Goal: Task Accomplishment & Management: Use online tool/utility

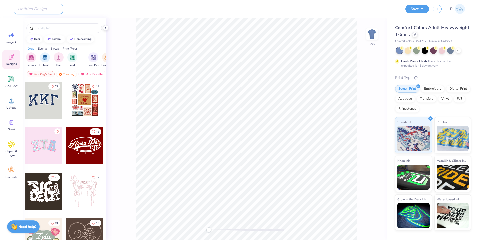
click at [42, 5] on input "Design Title" at bounding box center [38, 9] width 49 height 10
click at [37, 10] on input "Design Title" at bounding box center [38, 9] width 49 height 10
paste input "516141"
type input "516141A"
click at [16, 101] on div "Upload" at bounding box center [11, 103] width 18 height 19
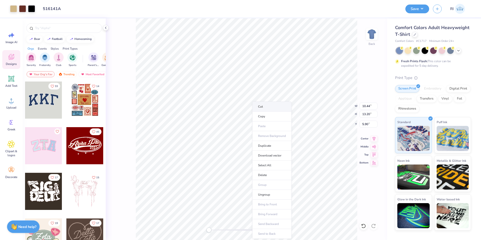
click at [277, 107] on li "Cut" at bounding box center [271, 106] width 39 height 10
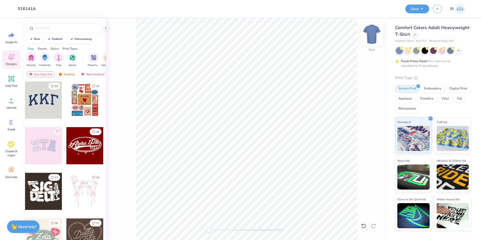
click at [373, 31] on img at bounding box center [372, 34] width 20 height 20
click at [372, 33] on img at bounding box center [372, 34] width 20 height 20
click at [295, 91] on li "Paste" at bounding box center [296, 92] width 39 height 10
click at [373, 35] on img at bounding box center [372, 34] width 20 height 20
click at [371, 32] on img at bounding box center [372, 34] width 20 height 20
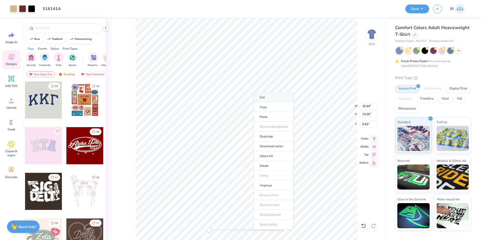
click at [292, 95] on li "Cut" at bounding box center [273, 97] width 39 height 10
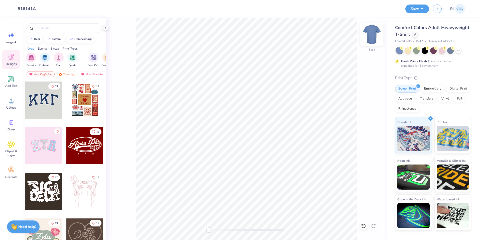
click at [370, 34] on img at bounding box center [372, 34] width 20 height 20
click at [252, 116] on li "Paste" at bounding box center [256, 116] width 39 height 10
click at [414, 36] on div at bounding box center [415, 34] width 6 height 6
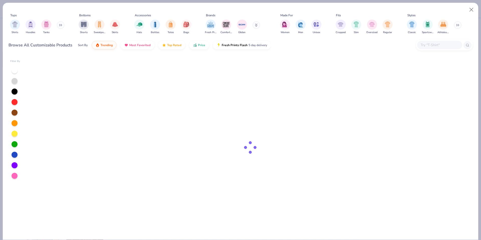
click at [431, 44] on input "text" at bounding box center [439, 45] width 39 height 6
paste input "5250T"
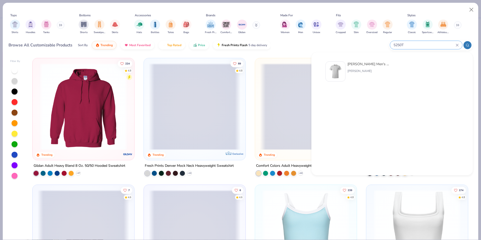
type input "5250T"
click at [341, 67] on div at bounding box center [335, 71] width 20 height 20
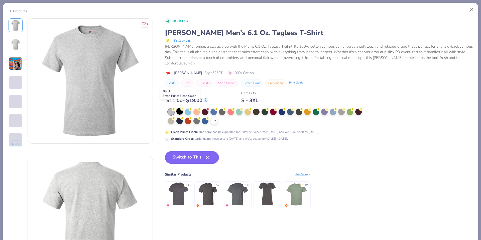
click at [178, 108] on div at bounding box center [179, 111] width 7 height 7
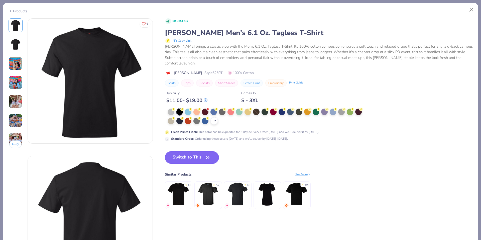
click at [200, 151] on button "Switch to This" at bounding box center [192, 157] width 54 height 13
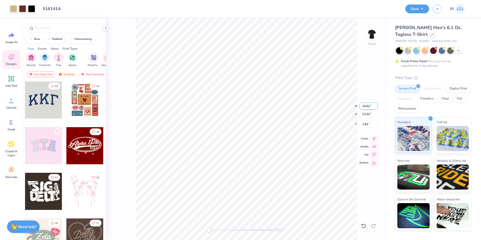
click at [366, 102] on input "10.62" at bounding box center [368, 105] width 18 height 7
type input "12.50"
type input "15.80"
type input "5.85"
click at [368, 122] on input "5.85" at bounding box center [368, 123] width 18 height 7
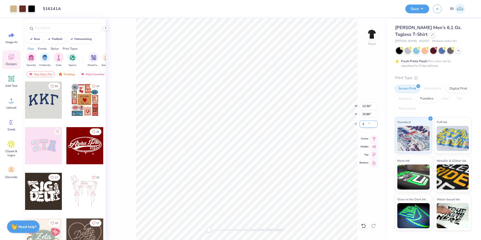
type input "3"
click at [14, 84] on span "Add Text" at bounding box center [11, 86] width 12 height 4
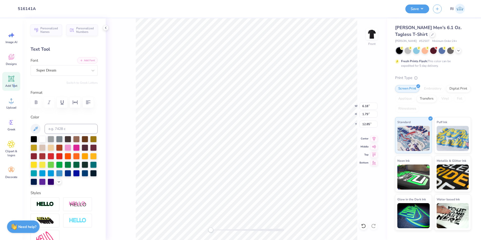
click at [87, 60] on button "Add Font" at bounding box center [87, 60] width 21 height 7
type textarea "Hot Rod Hop"
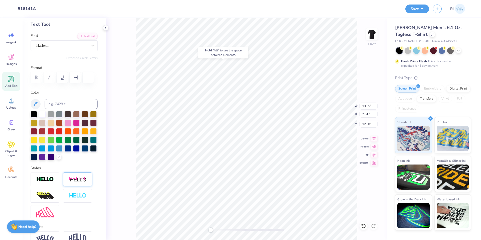
scroll to position [75, 0]
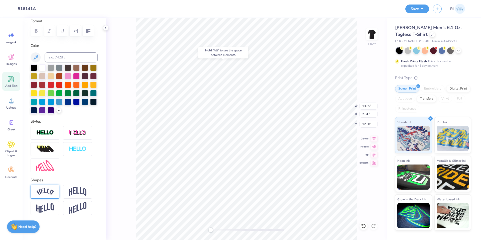
click at [48, 195] on img at bounding box center [45, 191] width 18 height 7
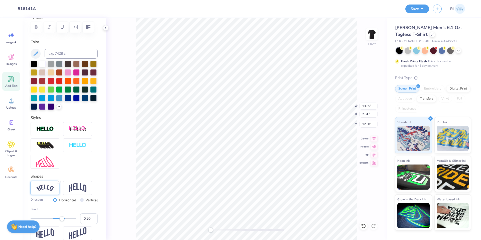
type input "11.22"
type input "2.85"
type input "4.56"
type input "12.49"
type input "3.18"
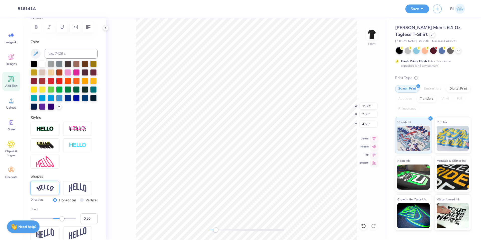
type input "3.18"
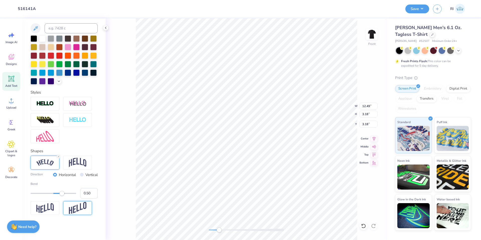
scroll to position [109, 0]
click at [100, 175] on div "Personalized Names Personalized Numbers Text Tool Add Font Font Harlekin Switch…" at bounding box center [64, 128] width 83 height 221
click at [123, 157] on div "Front W 12.49 12.49 " H 3.18 3.18 " Y 3.18 3.18 " Center Middle Top Bottom" at bounding box center [246, 128] width 281 height 221
click at [296, 110] on li "Paste" at bounding box center [301, 109] width 39 height 10
type input "11.54"
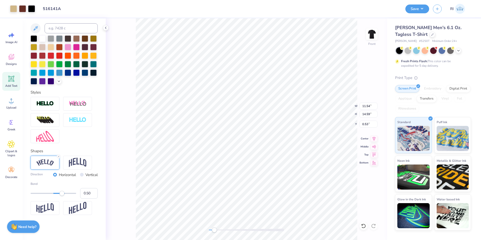
type input "14.59"
type input "0.53"
click at [289, 122] on li "Duplicate" at bounding box center [290, 124] width 39 height 10
type input "4.21"
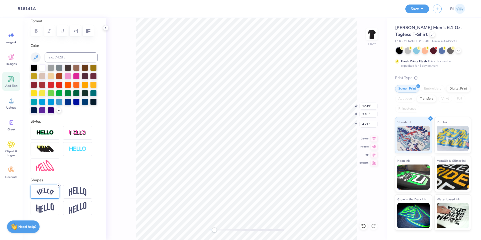
click at [58, 184] on icon at bounding box center [58, 185] width 3 height 3
type textarea "18"
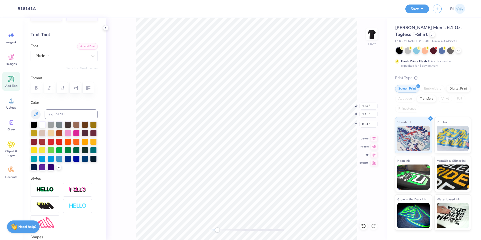
scroll to position [5, 0]
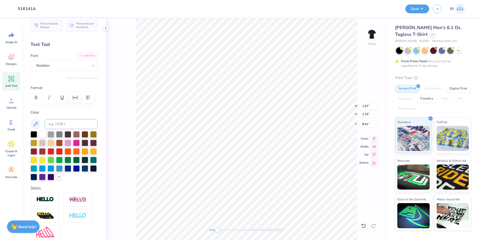
click at [82, 57] on button "Add Font" at bounding box center [87, 55] width 21 height 7
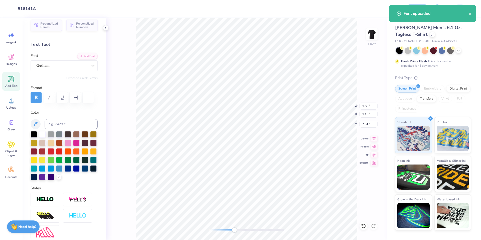
type input "1.58"
type input "1.16"
type input "7.34"
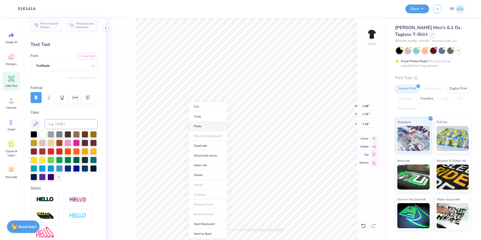
click at [208, 127] on li "Paste" at bounding box center [207, 126] width 39 height 10
type input "11.54"
type input "14.59"
type input "0.60"
click at [206, 146] on li "Duplicate" at bounding box center [210, 146] width 39 height 10
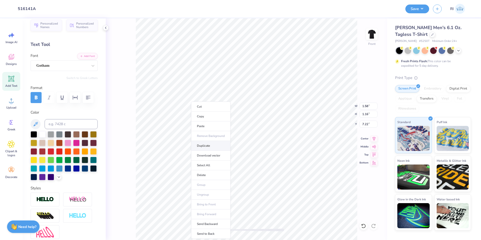
type input "8.22"
type textarea "1"
type textarea "51"
click at [304, 144] on li "Duplicate" at bounding box center [303, 146] width 39 height 10
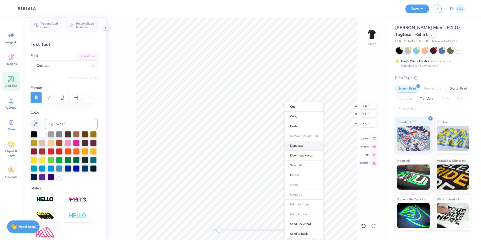
type input "8.24"
type textarea "ALPHA DELTA PI"
type input "12.50"
type input "15.80"
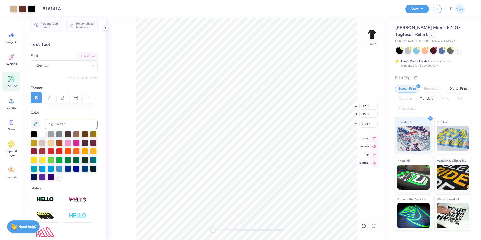
type input "3.00"
type input "13.58"
type input "1.14"
type input "15.22"
type input "9.76"
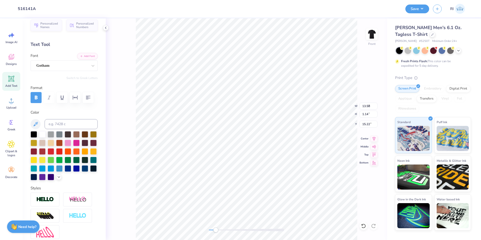
type input "0.82"
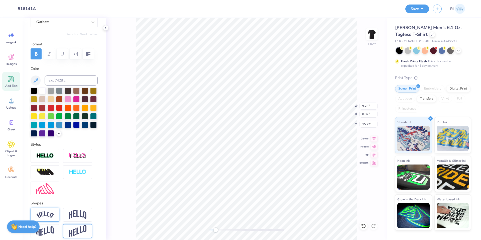
scroll to position [80, 0]
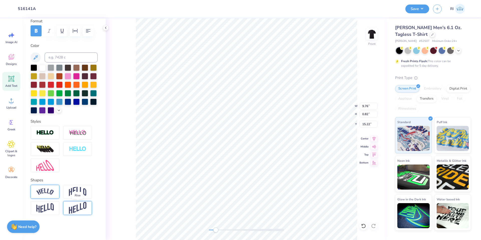
click at [74, 212] on img at bounding box center [78, 208] width 18 height 12
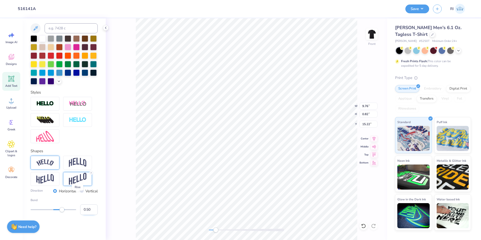
scroll to position [109, 0]
click at [80, 208] on input "0.50" at bounding box center [89, 209] width 18 height 11
type input "8.04"
type input "1.34"
type input "14.36"
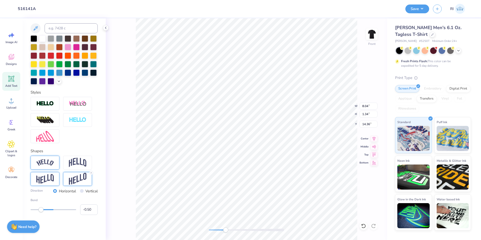
click at [48, 176] on img at bounding box center [45, 179] width 18 height 10
click at [85, 207] on input "-0.50" at bounding box center [89, 209] width 18 height 11
type input "-0.40"
click at [87, 210] on input "-0.40" at bounding box center [89, 209] width 18 height 11
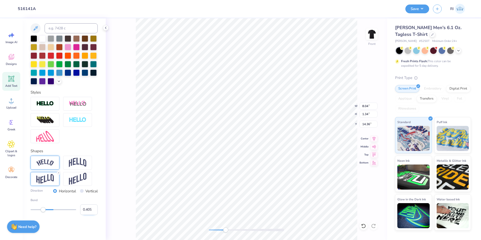
type input "-0.40"
click at [361, 224] on icon at bounding box center [363, 225] width 5 height 5
type input "8.17"
type input "2.49"
type input "14.07"
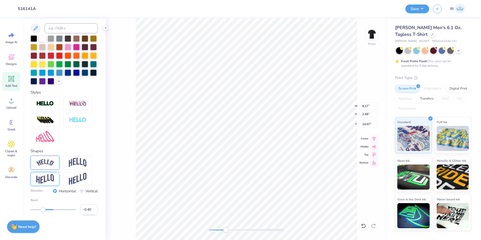
click at [87, 208] on input "-0.40" at bounding box center [89, 209] width 18 height 11
type input "-0.45"
click at [259, 146] on li "Duplicate" at bounding box center [253, 146] width 39 height 10
type input "15.09"
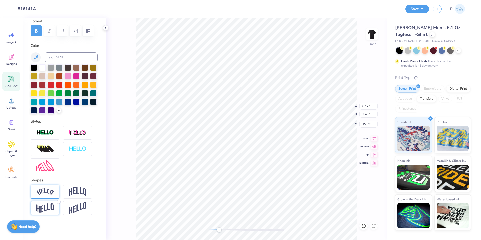
click at [58, 201] on icon at bounding box center [58, 201] width 3 height 3
type input "5.77"
type input "1.74"
type input "9.21"
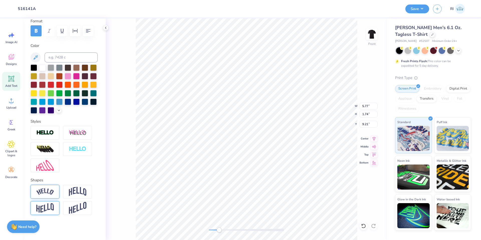
type textarea "ADPi"
type input "12.50"
type input "15.80"
type input "3.00"
type input "1.75"
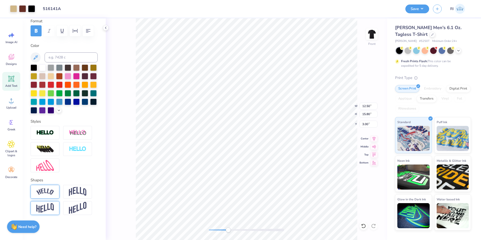
type input "0.81"
type input "9.64"
type input "1.45"
type input "0.67"
type input "9.62"
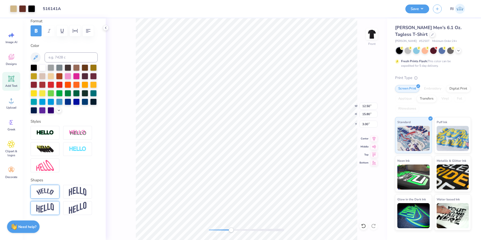
type input "1.45"
type input "0.67"
type input "9.62"
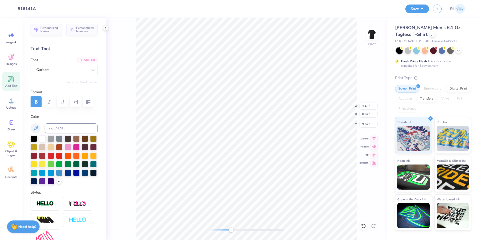
scroll to position [0, 0]
click at [84, 54] on div "Personalized Names Personalized Numbers Text Tool Add Font Font Gotham Switch t…" at bounding box center [64, 128] width 83 height 221
click at [85, 59] on button "Add Font" at bounding box center [87, 60] width 21 height 7
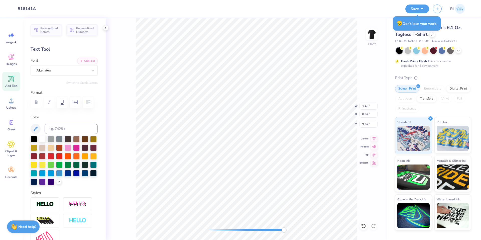
type input "1.53"
type input "0.86"
type input "9.41"
type input "12.50"
type input "15.80"
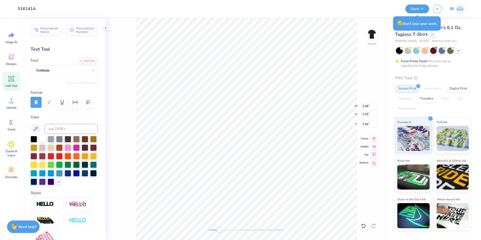
type input "3.00"
click at [262, 230] on li "Send to Back" at bounding box center [257, 234] width 39 height 10
type input "10.42"
type input "12.38"
type input "6.02"
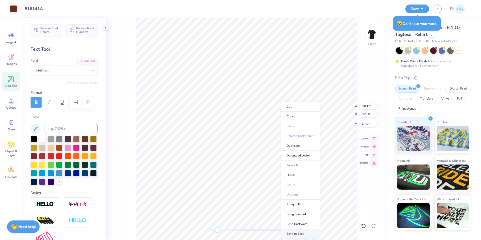
click at [307, 236] on li "Send to Back" at bounding box center [300, 234] width 39 height 10
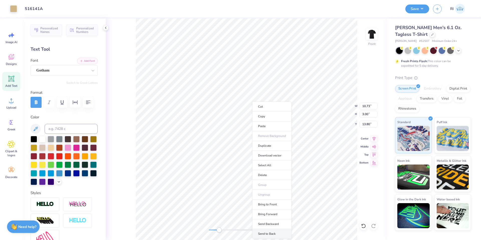
click at [273, 234] on li "Send to Back" at bounding box center [271, 234] width 39 height 10
click at [285, 232] on li "Send to Back" at bounding box center [283, 234] width 39 height 10
type input "10.73"
type input "3.00"
type input "13.80"
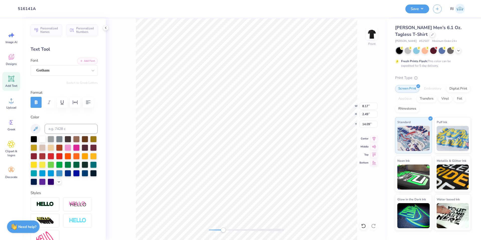
type input "10.73"
type input "3.00"
type input "13.80"
type input "8.17"
type input "2.49"
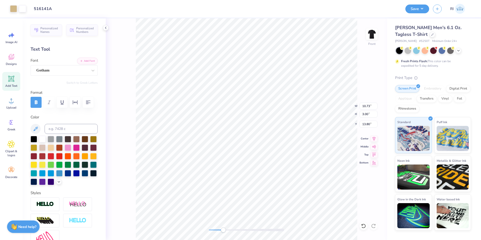
type input "14.11"
type input "8.74"
type input "2.51"
type input "14.07"
click at [349, 204] on li "Bring to Front" at bounding box center [350, 204] width 39 height 10
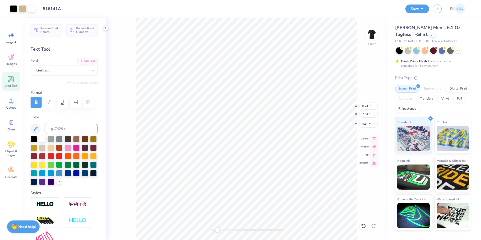
type input "10.95"
type input "3.21"
type input "13.69"
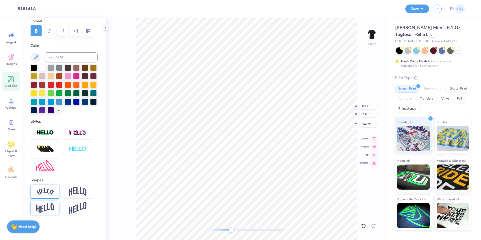
scroll to position [80, 0]
click at [51, 208] on img at bounding box center [45, 208] width 18 height 10
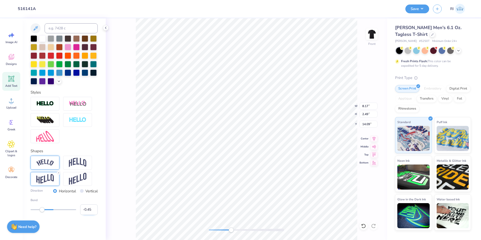
scroll to position [109, 0]
drag, startPoint x: 87, startPoint y: 179, endPoint x: 81, endPoint y: 178, distance: 6.3
click at [87, 179] on div at bounding box center [77, 179] width 29 height 14
click at [364, 224] on icon at bounding box center [363, 225] width 5 height 5
type input "8.03"
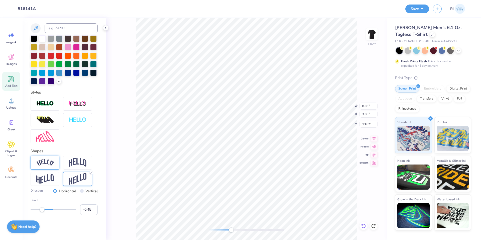
type input "3.06"
type input "13.82"
click at [364, 225] on icon at bounding box center [363, 225] width 5 height 5
type input "8.17"
type input "2.49"
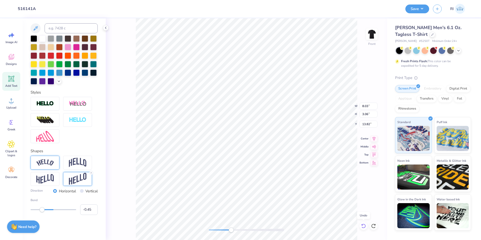
type input "14.09"
click at [86, 210] on input "-0.45" at bounding box center [89, 209] width 18 height 11
type input "-0.40"
type input "-0.41"
click at [88, 209] on input "-0.41" at bounding box center [89, 209] width 18 height 11
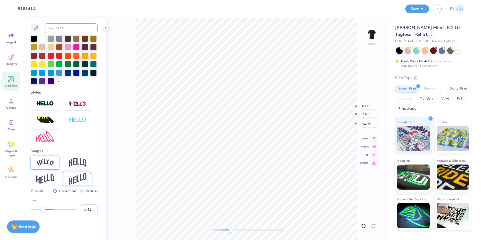
click at [43, 209] on div "Accessibility label" at bounding box center [42, 209] width 5 height 5
type input "-0.05"
drag, startPoint x: 43, startPoint y: 208, endPoint x: 50, endPoint y: 210, distance: 7.4
click at [46, 210] on div "Accessibility label" at bounding box center [43, 209] width 5 height 5
type input "-0.62"
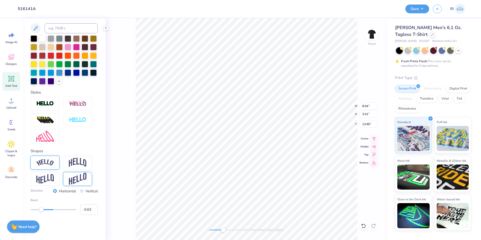
drag, startPoint x: 50, startPoint y: 211, endPoint x: 38, endPoint y: 208, distance: 12.6
click at [39, 208] on div "Accessibility label" at bounding box center [41, 209] width 5 height 5
type input "-0.82"
drag, startPoint x: 38, startPoint y: 209, endPoint x: 34, endPoint y: 209, distance: 4.1
click at [34, 209] on div "Accessibility label" at bounding box center [34, 209] width 5 height 5
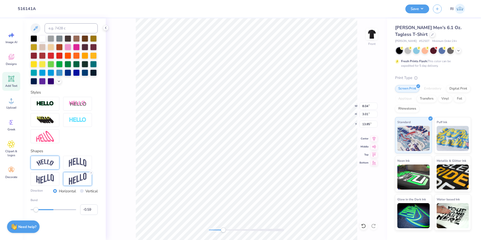
type input "-0.58"
drag, startPoint x: 36, startPoint y: 209, endPoint x: 39, endPoint y: 210, distance: 3.3
click at [39, 210] on div "Accessibility label" at bounding box center [39, 209] width 5 height 5
type input "-0.50"
click at [41, 210] on div "Accessibility label" at bounding box center [40, 209] width 5 height 5
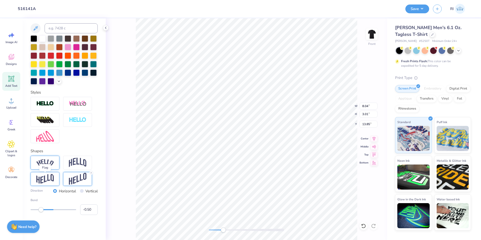
click at [50, 177] on img at bounding box center [45, 179] width 18 height 10
type input "7.93"
type input "2.62"
type input "14.02"
click at [85, 210] on input "-0.50" at bounding box center [89, 209] width 18 height 11
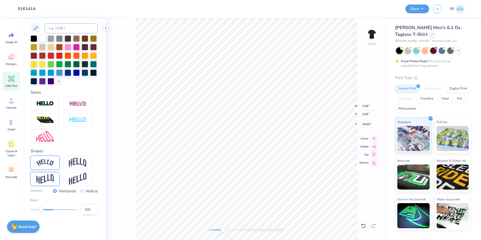
type input "-0.40"
click at [86, 211] on input "-0.40" at bounding box center [89, 209] width 18 height 11
type input "-0.30"
type input "7.82"
type input "2.59"
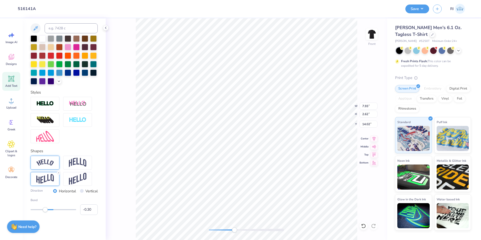
type input "14.09"
type input "-0.39"
click at [43, 210] on div "Accessibility label" at bounding box center [43, 209] width 5 height 5
type input "-0.44"
click at [42, 209] on div "Accessibility label" at bounding box center [42, 209] width 5 height 5
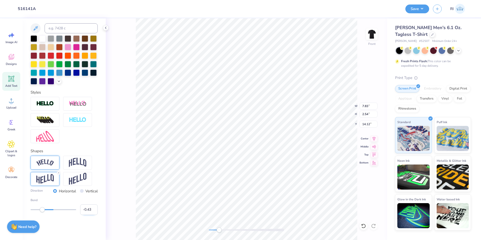
click at [88, 209] on input "-0.43" at bounding box center [89, 209] width 18 height 11
type input "-0.45"
click at [68, 177] on div at bounding box center [77, 179] width 29 height 14
type input "-1.00"
click at [40, 209] on div "Accessibility label" at bounding box center [42, 209] width 5 height 5
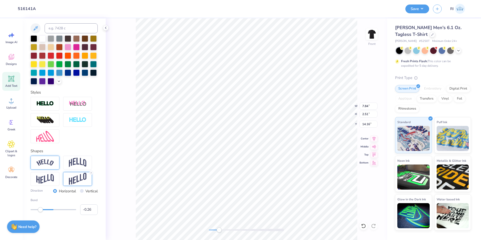
type input "-0.25"
drag, startPoint x: 37, startPoint y: 209, endPoint x: 46, endPoint y: 210, distance: 9.4
click at [46, 210] on div at bounding box center [54, 209] width 46 height 5
type input "-0.19"
click at [48, 210] on div "Accessibility label" at bounding box center [46, 209] width 5 height 5
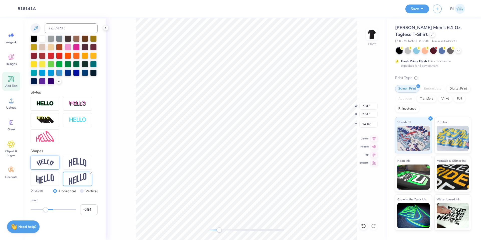
type input "-0.87"
drag, startPoint x: 48, startPoint y: 210, endPoint x: 33, endPoint y: 208, distance: 14.5
click at [33, 208] on div "Accessibility label" at bounding box center [33, 209] width 5 height 5
click at [49, 179] on img at bounding box center [45, 179] width 18 height 10
type input "-0.65"
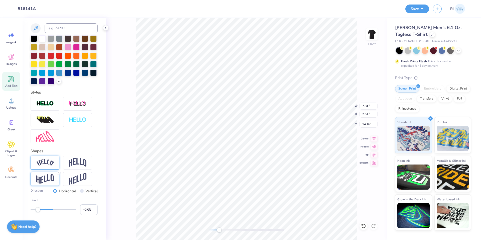
click at [38, 208] on div "Accessibility label" at bounding box center [37, 209] width 5 height 5
click at [85, 208] on input "-0.65" at bounding box center [89, 209] width 18 height 11
type input "-0.55"
type input "7.72"
type input "2.49"
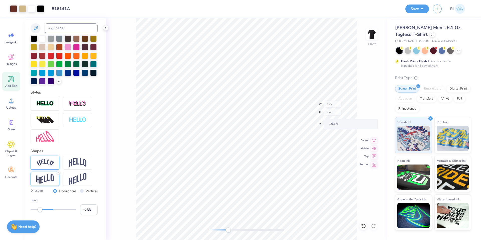
type input "7.61"
type input "2.46"
type input "14.18"
click at [87, 208] on input "-0.55" at bounding box center [89, 209] width 18 height 11
type input "-0.50"
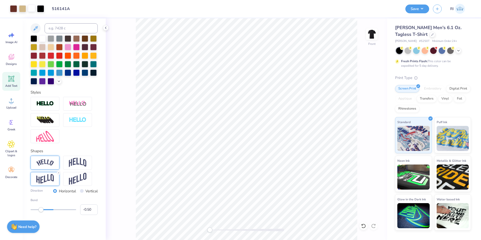
click at [33, 7] on div at bounding box center [31, 8] width 7 height 7
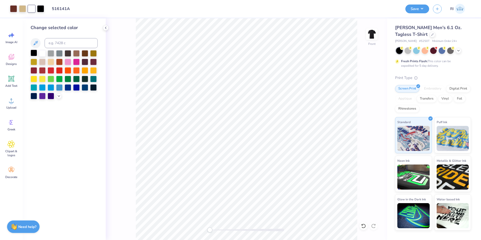
click at [33, 54] on div at bounding box center [34, 53] width 7 height 7
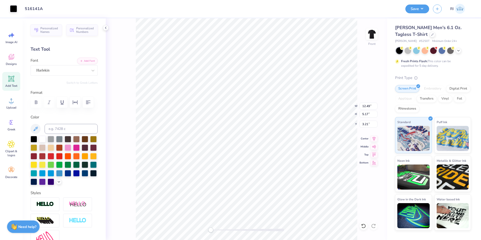
drag, startPoint x: 14, startPoint y: 10, endPoint x: 18, endPoint y: 12, distance: 4.8
click at [14, 10] on div at bounding box center [13, 8] width 7 height 7
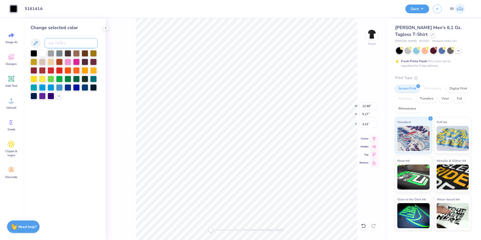
click at [62, 43] on input at bounding box center [71, 43] width 53 height 10
type input "5.18"
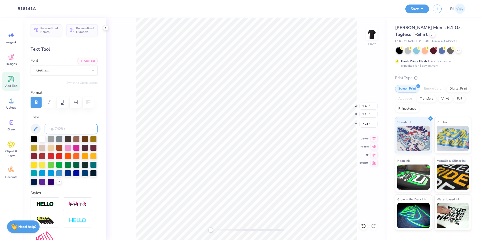
click at [55, 124] on input at bounding box center [71, 129] width 53 height 10
paste input
click at [274, 83] on li "Copy" at bounding box center [269, 84] width 39 height 10
click at [374, 33] on img at bounding box center [372, 34] width 20 height 20
click at [258, 125] on li "Paste" at bounding box center [263, 124] width 39 height 10
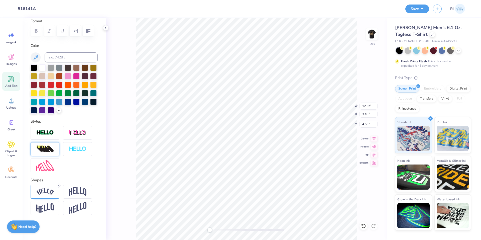
scroll to position [80, 0]
click at [58, 185] on icon at bounding box center [58, 185] width 3 height 3
click at [366, 105] on input "12.52" at bounding box center [368, 105] width 18 height 7
type input "11.08"
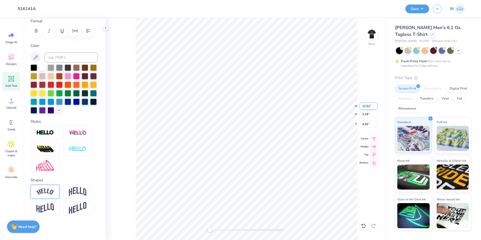
type input "1.90"
type input "7.13"
type input "5.70"
type input "0.98"
type input "7.59"
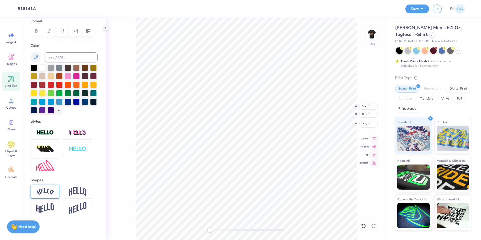
scroll to position [4, 1]
type textarea "Adpi"
click at [367, 105] on input "2.15" at bounding box center [368, 105] width 18 height 7
type input "5.70"
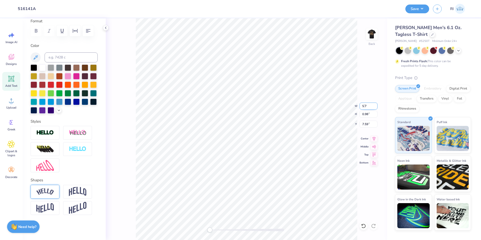
type input "2.58"
type input "6.79"
click at [369, 36] on img at bounding box center [372, 34] width 20 height 20
click at [363, 225] on icon at bounding box center [363, 225] width 5 height 5
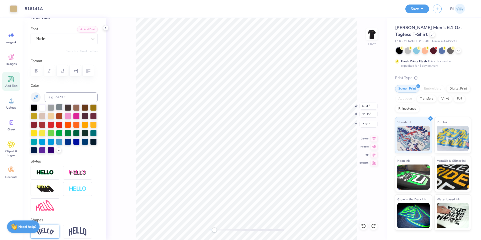
scroll to position [30, 0]
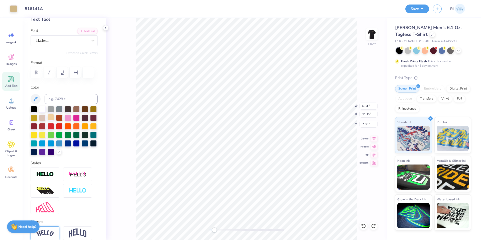
click at [54, 117] on div at bounding box center [51, 117] width 7 height 7
click at [67, 109] on div at bounding box center [68, 108] width 7 height 7
click at [14, 8] on div at bounding box center [13, 8] width 7 height 7
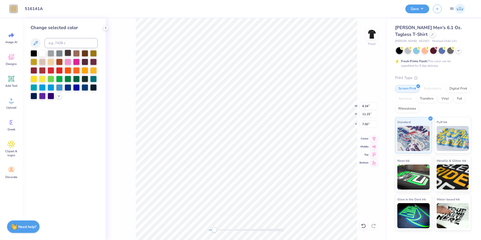
click at [69, 55] on div at bounding box center [68, 53] width 7 height 7
click at [83, 57] on div at bounding box center [64, 74] width 67 height 49
click at [49, 62] on div at bounding box center [51, 61] width 7 height 7
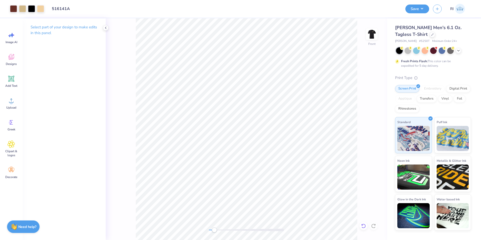
click at [363, 224] on icon at bounding box center [363, 225] width 5 height 5
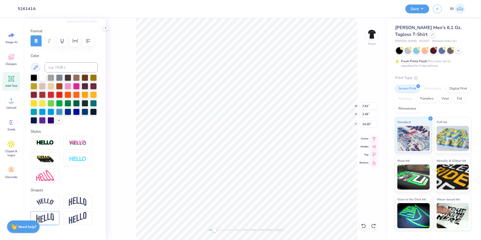
scroll to position [75, 0]
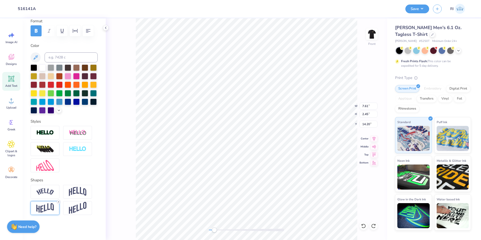
click at [58, 203] on icon at bounding box center [58, 201] width 3 height 3
click at [364, 225] on icon at bounding box center [363, 225] width 5 height 5
type input "7.96"
type input "2.57"
type input "14.07"
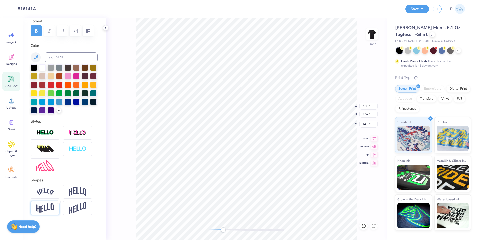
click at [41, 207] on img at bounding box center [45, 208] width 18 height 10
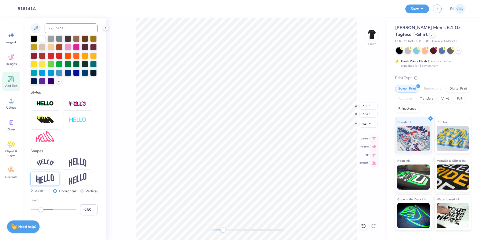
scroll to position [109, 0]
click at [86, 211] on input "-0.50" at bounding box center [89, 209] width 18 height 11
type input "-0.40"
click at [86, 210] on input "-0.40" at bounding box center [89, 209] width 18 height 11
type input "-0.45"
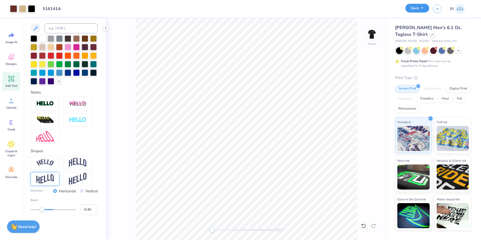
click at [423, 9] on button "Save" at bounding box center [417, 8] width 24 height 9
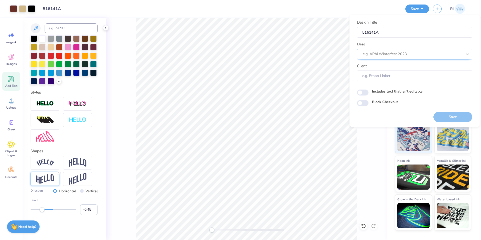
click at [406, 51] on div at bounding box center [413, 54] width 100 height 7
click at [398, 66] on div "Design Tool Gallery" at bounding box center [414, 67] width 111 height 8
type input "design tool gallery"
type input "Design Tool Gallery User"
click at [363, 104] on input "Block Checkout" at bounding box center [363, 103] width 12 height 6
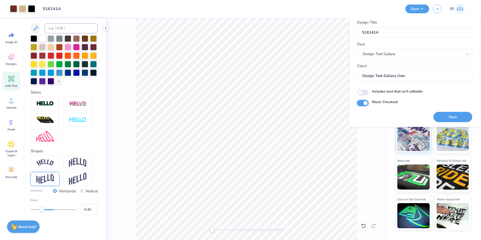
checkbox input "true"
click at [439, 115] on button "Save" at bounding box center [452, 117] width 39 height 10
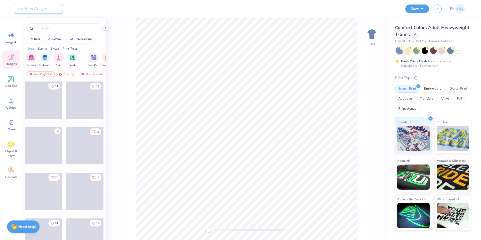
click at [34, 10] on input "Design Title" at bounding box center [38, 9] width 49 height 10
paste input "516597A"
type input "516597A"
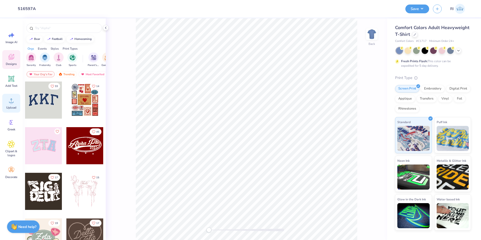
click at [15, 104] on icon at bounding box center [12, 101] width 8 height 8
click at [414, 33] on icon at bounding box center [414, 34] width 3 height 3
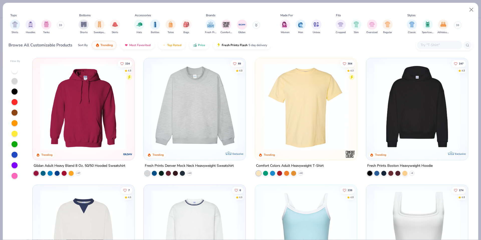
click at [427, 47] on input "text" at bounding box center [439, 45] width 39 height 6
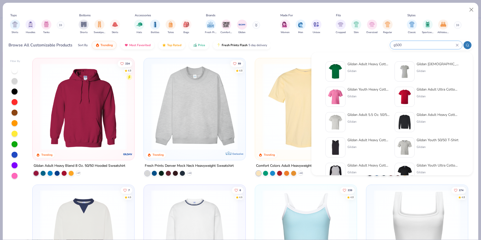
type input "g500"
click at [342, 68] on img at bounding box center [336, 72] width 16 height 16
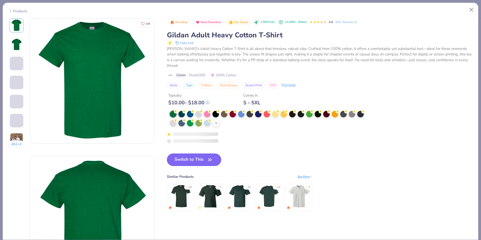
click at [217, 122] on icon at bounding box center [216, 123] width 4 height 4
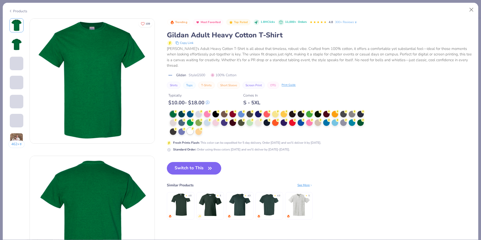
click at [192, 132] on div at bounding box center [190, 131] width 7 height 7
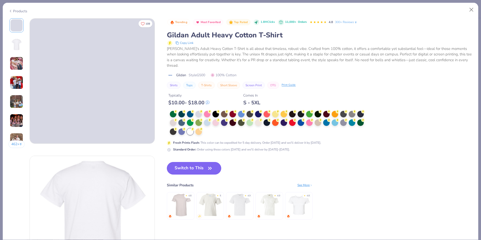
click at [198, 169] on button "Switch to This" at bounding box center [194, 168] width 54 height 13
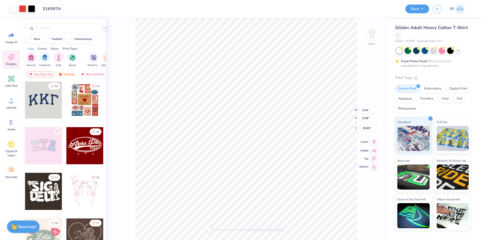
click at [375, 143] on icon at bounding box center [373, 142] width 7 height 6
click at [364, 122] on input "10.83" at bounding box center [368, 123] width 18 height 7
type input "3"
click at [373, 35] on img at bounding box center [372, 34] width 20 height 20
click at [8, 104] on icon at bounding box center [12, 101] width 8 height 8
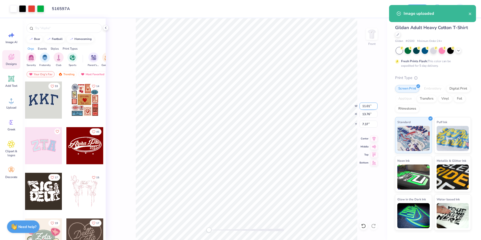
click at [366, 103] on input "11.01" at bounding box center [368, 105] width 18 height 7
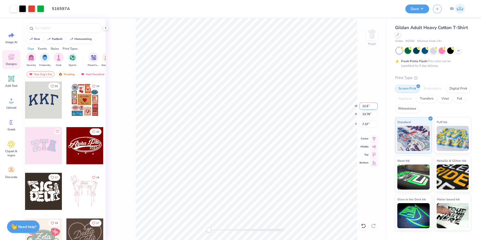
type input "12.50"
type input "15.62"
click at [368, 120] on input "6.44" at bounding box center [368, 123] width 18 height 7
type input "3"
click at [364, 113] on input "15.62" at bounding box center [368, 113] width 18 height 7
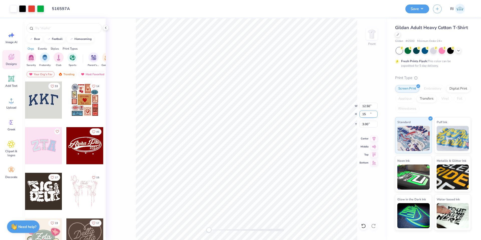
type input "15"
type input "12.00"
type input "15.00"
click at [369, 123] on input "3.31" at bounding box center [368, 123] width 18 height 7
type input "3"
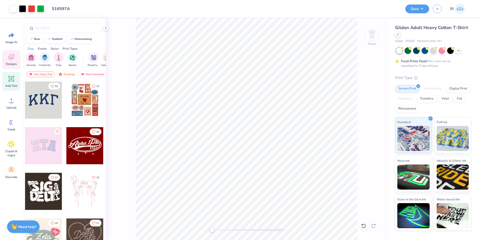
click at [13, 84] on span "Add Text" at bounding box center [11, 86] width 12 height 4
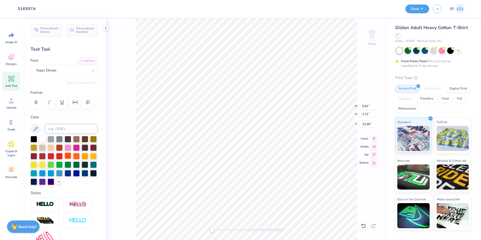
click at [71, 156] on div at bounding box center [68, 155] width 7 height 7
click at [84, 58] on button "Add Font" at bounding box center [87, 60] width 21 height 7
type input "2.32"
type input "0.65"
type input "17.82"
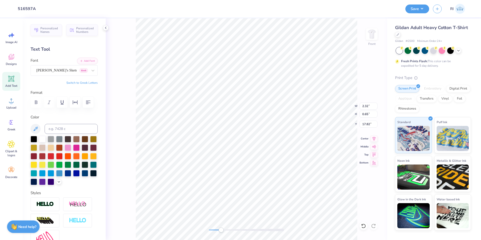
scroll to position [4, 1]
type textarea "Family Weekend 2025"
type input "9.25"
type input "0.88"
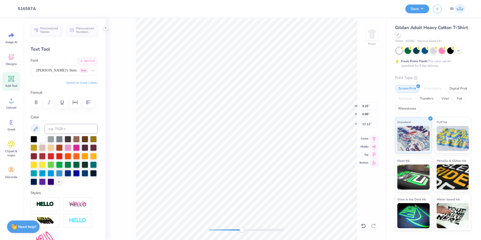
type input "17.12"
type textarea "Family Weekend 20 25"
type input "9.38"
type input "0.87"
type input "17.13"
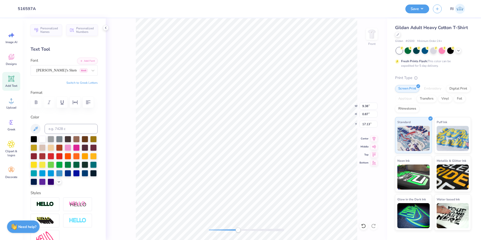
type input "9.28"
type input "0.86"
click at [249, 145] on li "Duplicate" at bounding box center [249, 146] width 39 height 10
type input "18.14"
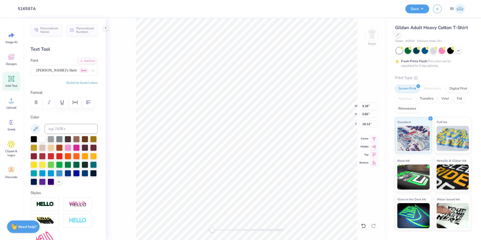
type textarea "CHI"
click at [292, 135] on li "Duplicate" at bounding box center [294, 137] width 39 height 10
type input "12.68"
type textarea "PSI"
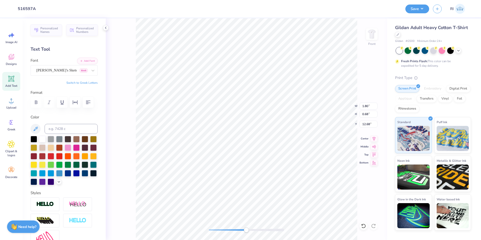
type input "12.00"
type input "15.00"
type input "3.00"
type input "1.46"
type input "0.68"
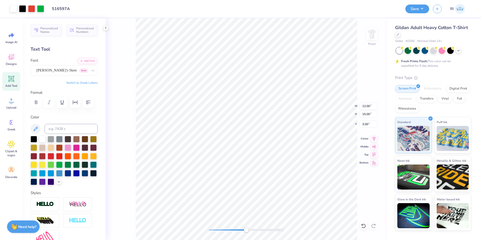
type input "12.68"
type input "12.00"
type input "15.00"
type input "3.00"
click at [252, 233] on li "Send to Back" at bounding box center [249, 234] width 39 height 10
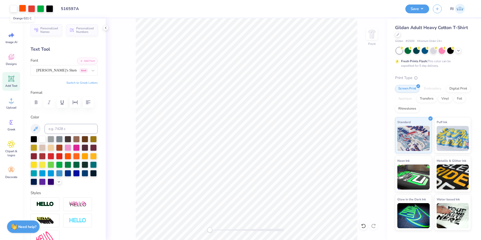
click at [23, 9] on div at bounding box center [22, 8] width 7 height 7
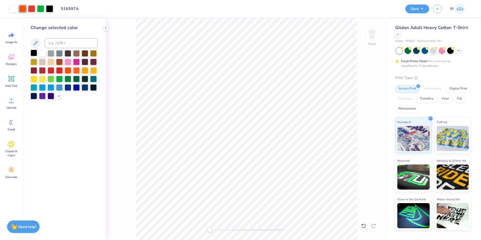
click at [34, 53] on div at bounding box center [34, 53] width 7 height 7
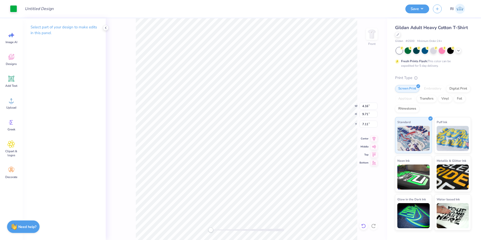
click at [363, 224] on icon at bounding box center [363, 225] width 5 height 5
click at [365, 223] on icon at bounding box center [363, 225] width 5 height 5
click at [78, 13] on input "Design Title" at bounding box center [72, 9] width 49 height 10
paste input "516597A"
type input "516597A"
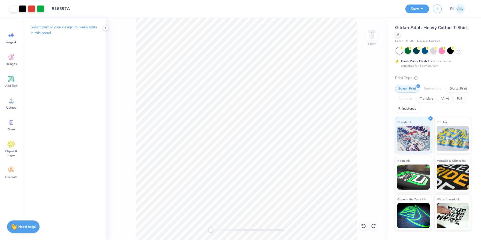
click at [375, 28] on div "Front" at bounding box center [246, 128] width 281 height 221
click at [373, 34] on img at bounding box center [372, 34] width 20 height 20
drag, startPoint x: 371, startPoint y: 107, endPoint x: 363, endPoint y: 106, distance: 8.3
click at [363, 106] on input "4.41" at bounding box center [368, 105] width 18 height 7
type input "4.00"
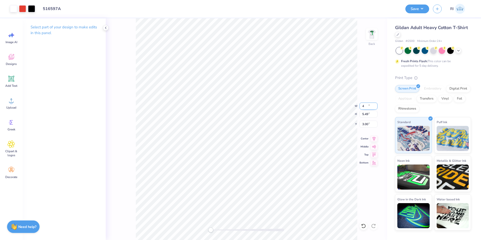
type input "4.98"
type input "3.25"
click at [372, 137] on icon at bounding box center [373, 138] width 7 height 6
click at [364, 123] on input "3.25" at bounding box center [368, 123] width 18 height 7
type input "3"
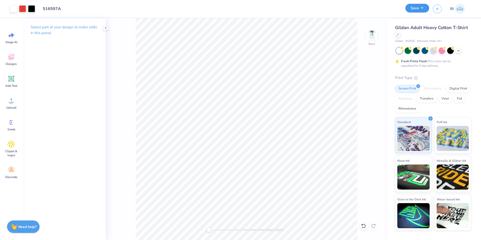
click at [422, 9] on button "Save" at bounding box center [417, 8] width 24 height 9
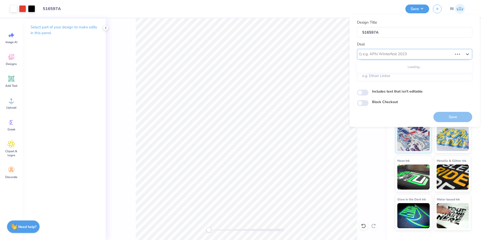
click at [420, 54] on div at bounding box center [408, 54] width 90 height 7
click at [409, 69] on div "Design Tool Gallery" at bounding box center [414, 67] width 111 height 8
type input "DESIGN TOOL GALLERY"
type input "Design Tool Gallery User"
click at [365, 101] on input "Block Checkout" at bounding box center [363, 103] width 12 height 6
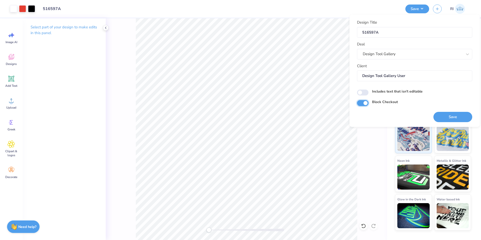
checkbox input "true"
click at [455, 112] on button "Save" at bounding box center [452, 117] width 39 height 10
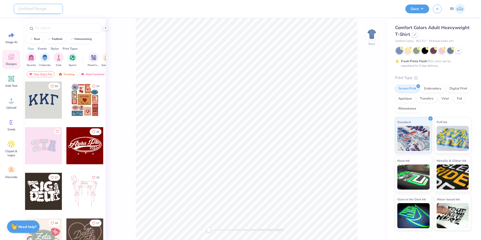
click at [34, 9] on input "Design Title" at bounding box center [38, 9] width 49 height 10
paste input "517210A"
type input "517210A"
click at [415, 35] on icon at bounding box center [414, 34] width 3 height 3
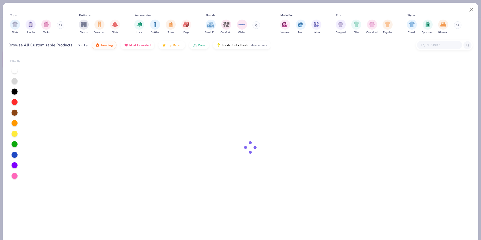
click at [435, 44] on input "text" at bounding box center [439, 45] width 39 height 6
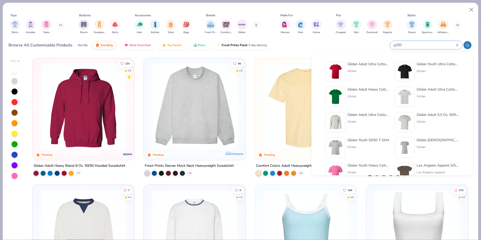
type input "g200"
click at [330, 72] on img at bounding box center [336, 72] width 16 height 16
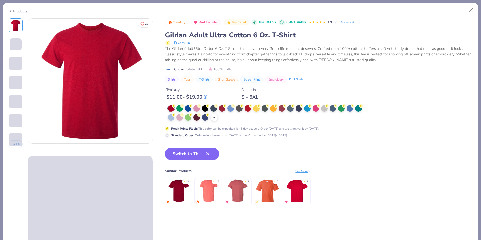
click at [213, 116] on icon at bounding box center [214, 117] width 4 height 4
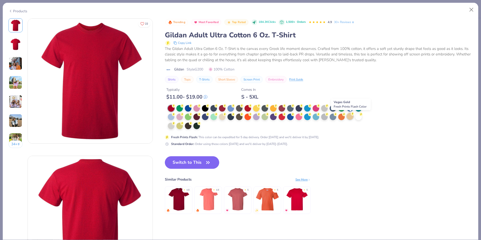
click at [348, 116] on div at bounding box center [350, 116] width 7 height 7
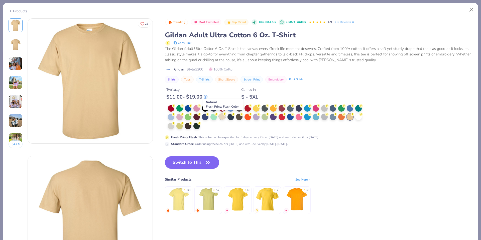
click at [223, 117] on div at bounding box center [222, 116] width 7 height 7
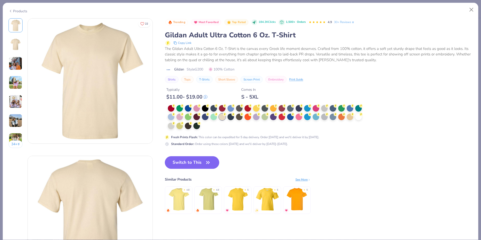
click at [186, 162] on button "Switch to This" at bounding box center [192, 162] width 54 height 13
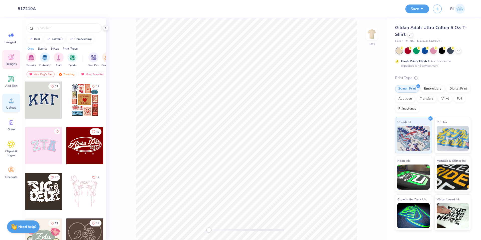
click at [14, 102] on icon at bounding box center [12, 101] width 8 height 8
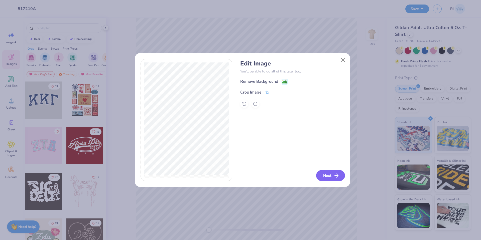
click at [328, 173] on button "Next" at bounding box center [330, 175] width 29 height 11
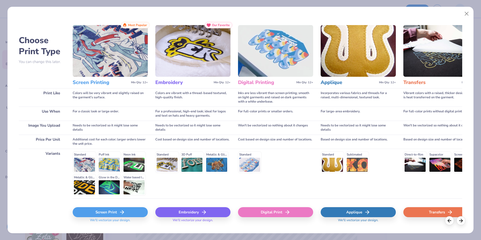
click at [289, 209] on div "Digital Print" at bounding box center [275, 212] width 75 height 10
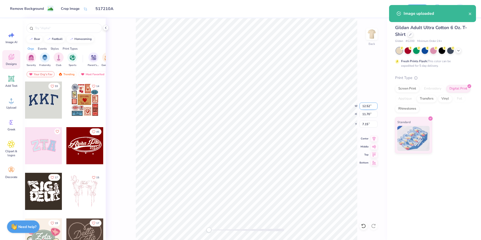
click at [371, 105] on input "12.52" at bounding box center [368, 105] width 18 height 7
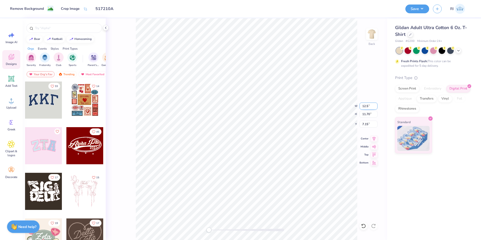
type input "12.50"
type input "11.69"
click at [370, 122] on input "7.16" at bounding box center [368, 123] width 18 height 7
type input "3"
click at [359, 205] on div "Back" at bounding box center [246, 128] width 281 height 221
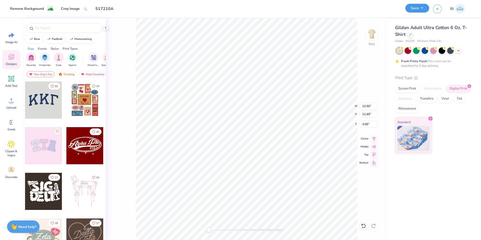
click at [422, 9] on button "Save" at bounding box center [417, 8] width 24 height 9
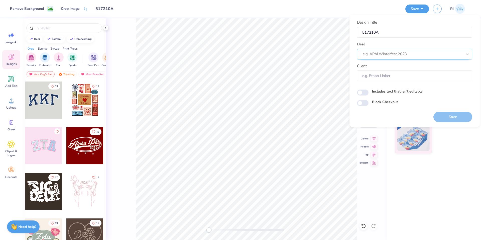
click at [424, 53] on div at bounding box center [413, 54] width 100 height 7
drag, startPoint x: 391, startPoint y: 67, endPoint x: 372, endPoint y: 89, distance: 28.6
click at [391, 67] on div "Design Tool Gallery" at bounding box center [414, 67] width 111 height 8
type input "DESIGN TOOL GALLERY"
type input "Design Tool Gallery User"
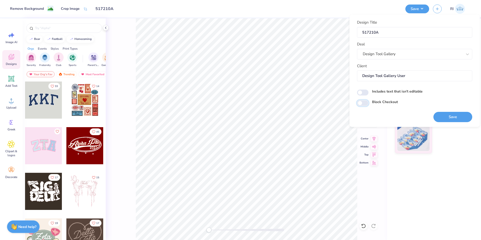
click at [361, 103] on input "Block Checkout" at bounding box center [363, 103] width 12 height 6
checkbox input "true"
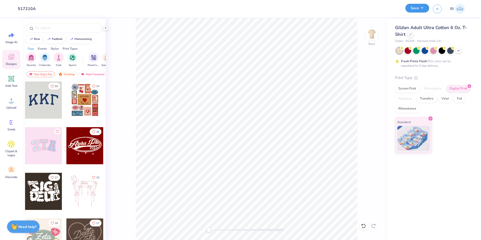
click at [423, 9] on button "Save" at bounding box center [417, 8] width 24 height 9
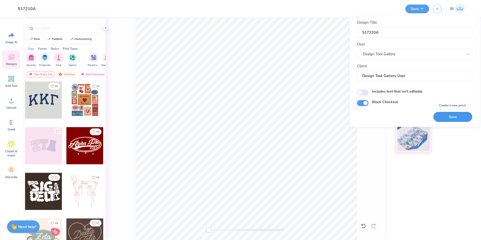
click at [450, 114] on button "Save" at bounding box center [452, 117] width 39 height 10
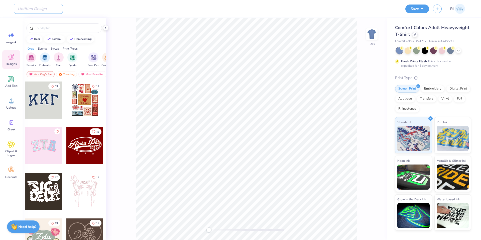
drag, startPoint x: 45, startPoint y: 10, endPoint x: 86, endPoint y: 23, distance: 43.1
click at [45, 10] on input "Design Title" at bounding box center [38, 9] width 49 height 10
paste input "UGC_3357"
type input "UGC_3357"
click at [414, 35] on icon at bounding box center [414, 34] width 3 height 3
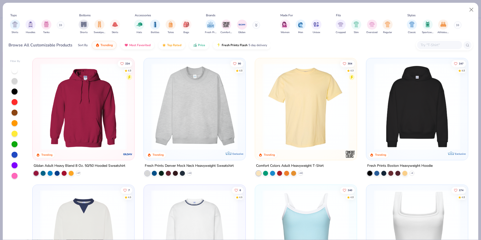
click at [448, 44] on input "text" at bounding box center [439, 45] width 39 height 6
paste input "43011"
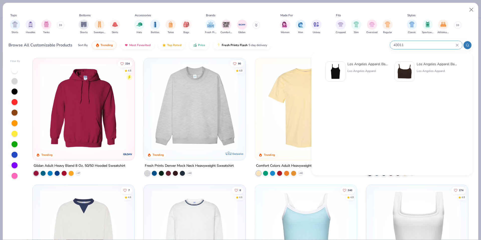
type input "43011"
click at [330, 68] on img at bounding box center [336, 72] width 16 height 16
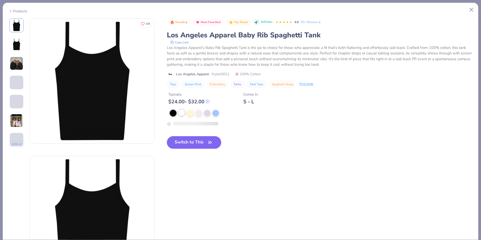
click at [186, 112] on div at bounding box center [268, 113] width 197 height 7
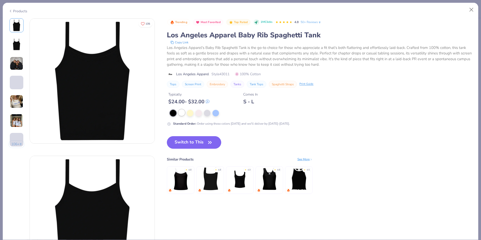
click at [183, 112] on div at bounding box center [181, 112] width 7 height 7
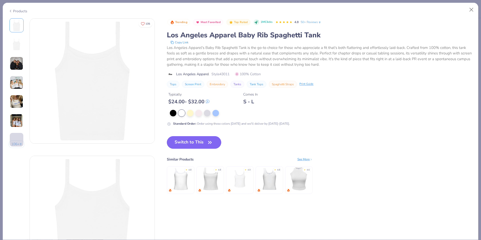
click at [190, 140] on button "Switch to This" at bounding box center [194, 142] width 54 height 13
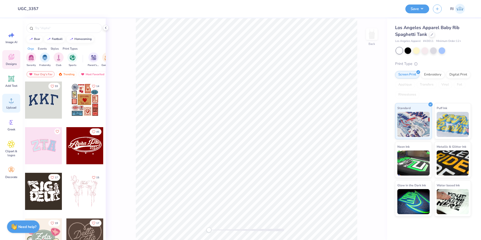
click at [12, 102] on circle at bounding box center [12, 103] width 4 height 4
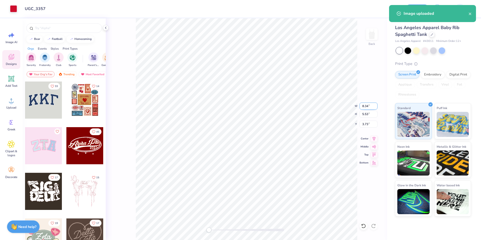
click at [369, 105] on input "8.34" at bounding box center [368, 105] width 18 height 7
type input "7.00"
type input "4.64"
click at [367, 122] on input "4.18" at bounding box center [368, 123] width 18 height 7
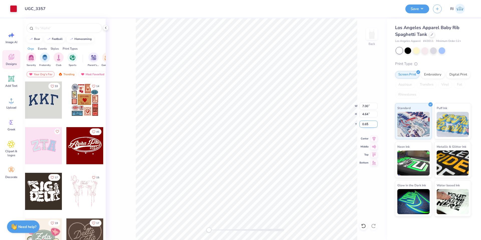
type input "0.65"
click at [11, 84] on span "Add Text" at bounding box center [11, 86] width 12 height 4
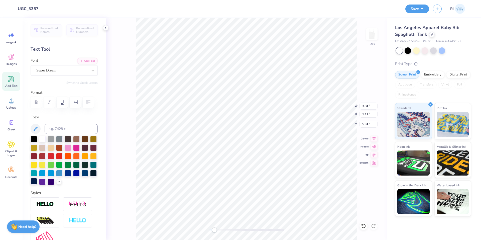
click at [37, 182] on div at bounding box center [34, 181] width 7 height 7
click at [83, 63] on button "Add Font" at bounding box center [87, 60] width 21 height 7
click at [81, 61] on button "Add Font" at bounding box center [87, 60] width 21 height 7
click at [236, 148] on li "Duplicate" at bounding box center [236, 146] width 39 height 10
type input "3.41"
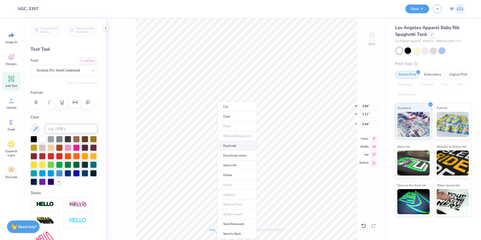
type input "1.09"
type input "3.52"
click at [87, 58] on button "Add Font" at bounding box center [87, 60] width 21 height 7
type textarea "C"
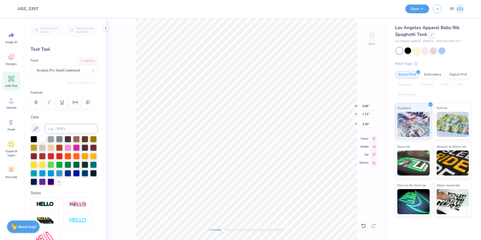
type input "0.40"
type input "0.54"
type input "1.13"
type input "0.38"
type input "0.51"
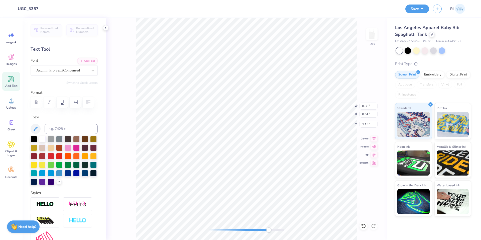
type input "0.36"
type input "0.48"
type input "0.35"
type input "0.45"
type input "1.14"
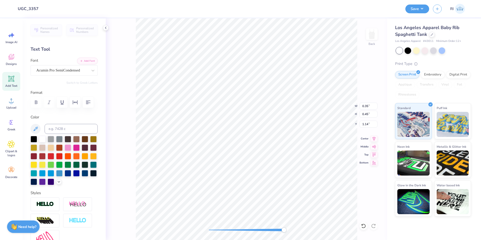
type input "0.36"
type input "0.46"
click at [208, 143] on li "Duplicate" at bounding box center [208, 146] width 39 height 10
type input "2.14"
type textarea "H"
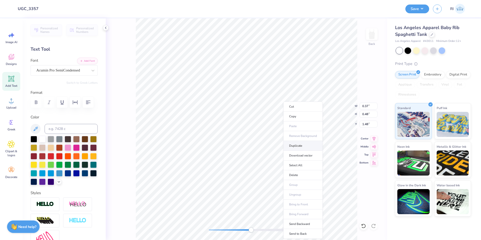
click at [302, 146] on li "Duplicate" at bounding box center [302, 146] width 39 height 10
type input "2.48"
type textarea "I"
type input "7.00"
type input "4.64"
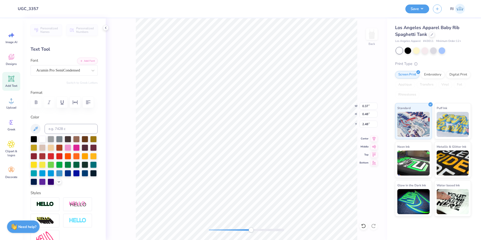
type input "0.65"
type input "0.37"
type input "0.48"
type input "1.48"
type input "0.11"
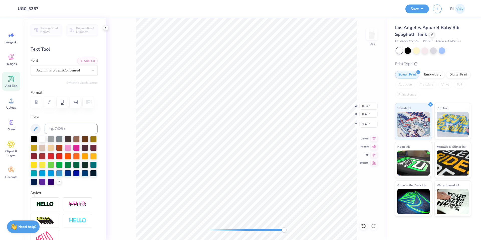
type input "0.45"
type input "2.49"
type input "0.86"
type input "1.02"
type input "1.37"
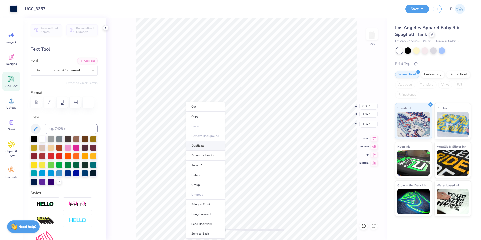
click at [208, 147] on li "Duplicate" at bounding box center [205, 146] width 39 height 10
type input "1.52"
type input "1.25"
type input "1.45"
type textarea "O"
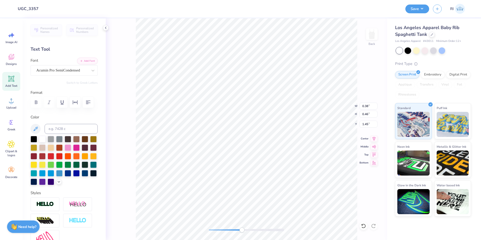
type input "0.50"
type input "0.55"
type input "1.68"
type textarea "M"
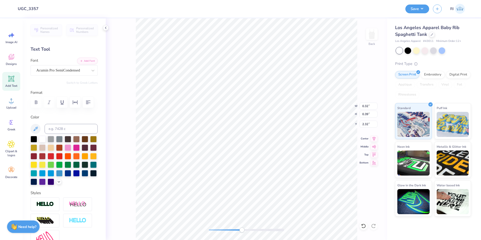
scroll to position [4, 1]
type textarea "E"
type input "7.00"
type input "4.64"
type input "0.65"
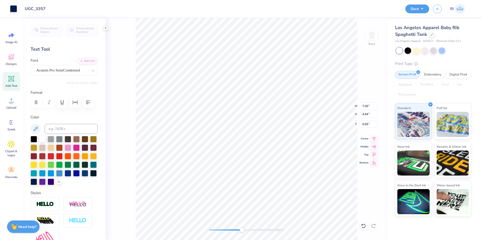
type input "0.48"
type input "0.52"
type input "2.12"
type input "0.44"
type input "0.47"
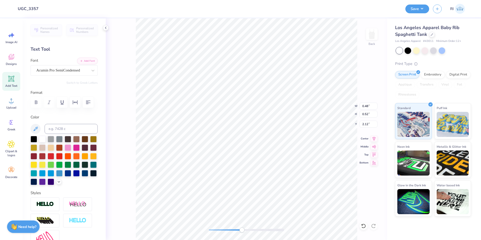
type input "0.74"
type input "1.23"
type input "0.56"
click at [231, 119] on li "Duplicate" at bounding box center [229, 119] width 39 height 10
type input "1.93"
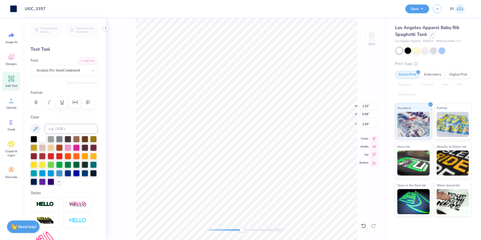
type input "7.00"
type input "4.64"
type input "0.65"
type input "0.44"
type input "0.47"
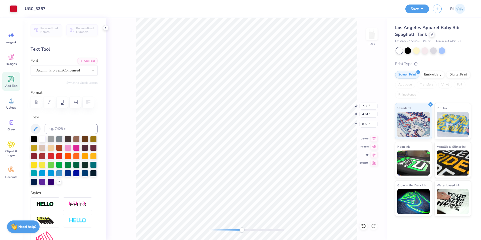
type input "2.02"
type textarea "G"
type input "7.00"
type input "4.64"
type input "0.65"
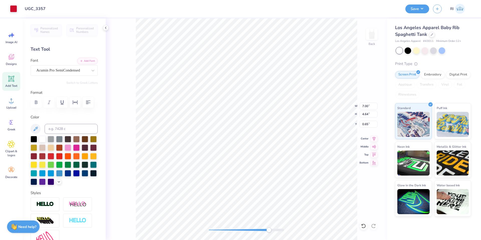
type input "0.37"
type input "0.46"
type input "1.46"
type input "0.48"
type input "0.52"
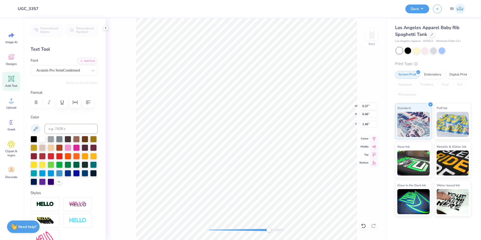
type input "1.93"
type textarea "A"
type input "7.00"
type input "4.64"
type input "0.65"
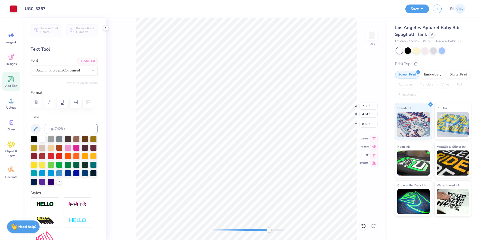
type input "0.44"
type input "0.49"
type input "1.99"
type textarea "Make a Wish"
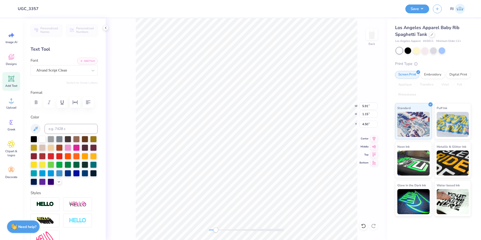
type input "3.98"
type input "0.77"
type input "1.00"
type input "0.19"
type input "1.21"
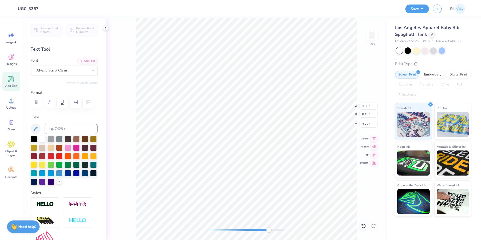
type input "0.24"
type input "3.22"
type input "1.25"
type input "0.35"
type input "3.20"
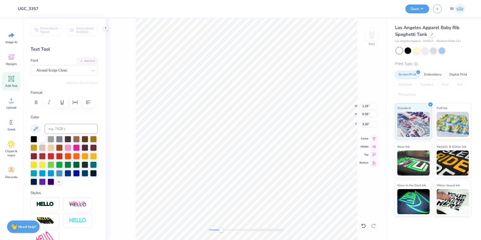
type input "7.00"
type input "4.64"
type input "0.65"
click at [12, 11] on div at bounding box center [13, 8] width 7 height 7
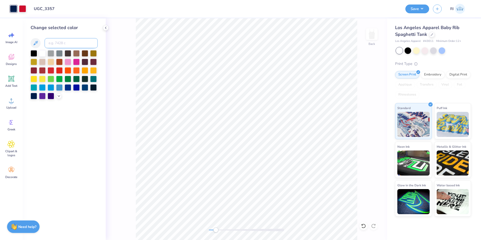
click at [61, 45] on input at bounding box center [71, 43] width 53 height 10
paste input
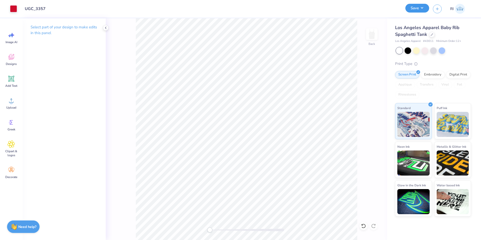
click at [427, 9] on button "Save" at bounding box center [417, 8] width 24 height 9
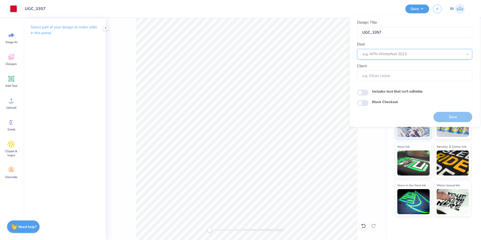
click at [416, 54] on div at bounding box center [413, 54] width 100 height 7
click at [404, 64] on div "UGC Designs" at bounding box center [414, 67] width 111 height 8
type input "UGC"
type input "Design Tool Gallery User"
drag, startPoint x: 364, startPoint y: 102, endPoint x: 352, endPoint y: 102, distance: 11.3
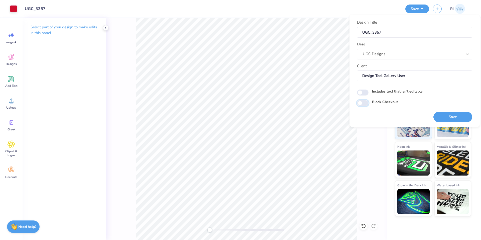
click at [363, 102] on input "Block Checkout" at bounding box center [363, 103] width 12 height 6
checkbox input "true"
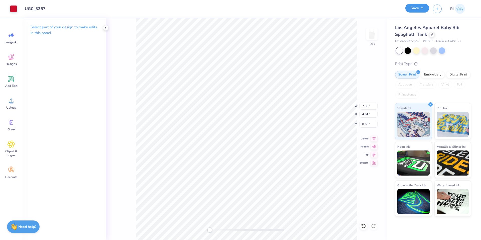
click at [420, 11] on button "Save" at bounding box center [417, 8] width 24 height 9
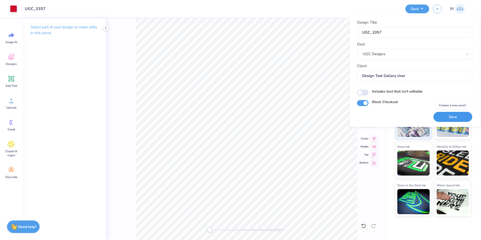
click at [453, 116] on button "Save" at bounding box center [452, 117] width 39 height 10
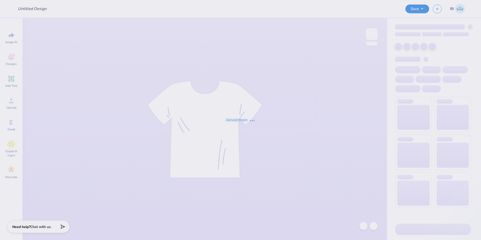
type input "UGC_3357"
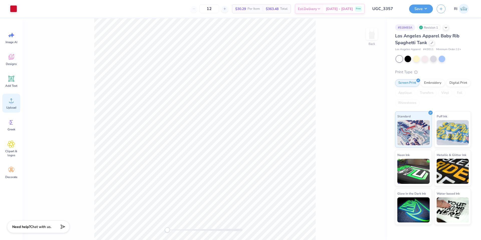
click at [11, 99] on icon at bounding box center [12, 101] width 8 height 8
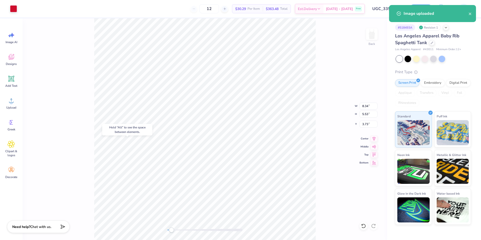
type input "7.00"
type input "4.18"
type input "1.11"
type input "8.34"
type input "5.53"
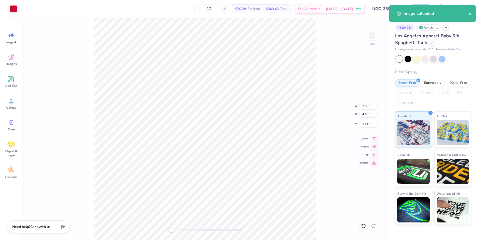
type input "4.84"
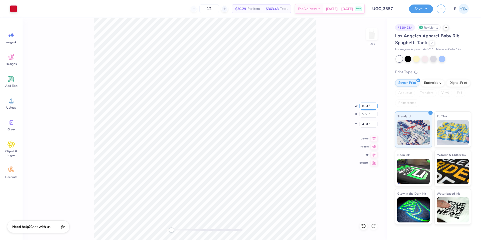
click at [366, 108] on input "8.34" at bounding box center [368, 105] width 18 height 7
type input "7.00"
type input "4.64"
type input "5.29"
click at [360, 225] on div at bounding box center [363, 226] width 8 height 8
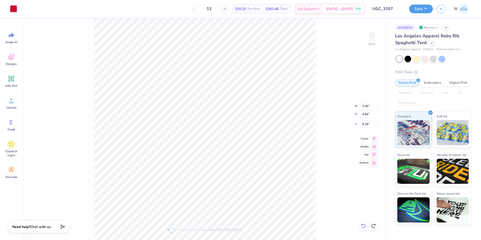
type input "4.64"
type input "5.29"
click at [246, 183] on li "Group" at bounding box center [240, 185] width 39 height 10
type input "1.11"
click at [364, 224] on icon at bounding box center [363, 225] width 4 height 5
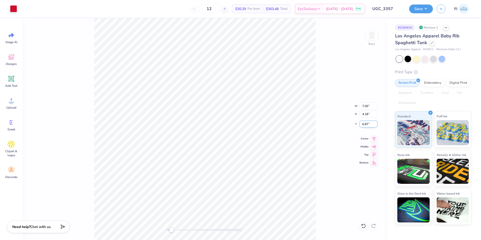
click at [372, 123] on input "6.87" at bounding box center [368, 123] width 18 height 7
type input "1.11"
click at [315, 93] on div "Back W 7.00 7.00 " H 4.18 4.18 " Y 1.11 1.11 " Center Middle Top Bottom" at bounding box center [205, 128] width 364 height 221
click at [427, 9] on button "Save" at bounding box center [421, 8] width 24 height 9
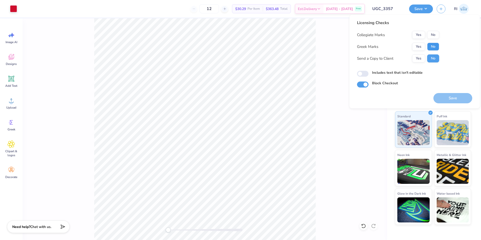
click at [435, 45] on button "No" at bounding box center [433, 47] width 12 height 8
click at [436, 35] on button "No" at bounding box center [433, 35] width 12 height 8
click at [456, 101] on button "Save" at bounding box center [452, 98] width 39 height 10
